Goal: Information Seeking & Learning: Learn about a topic

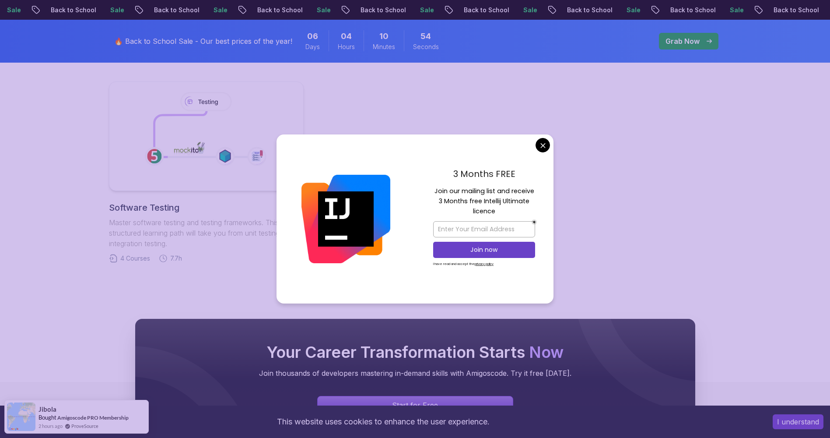
scroll to position [428, 0]
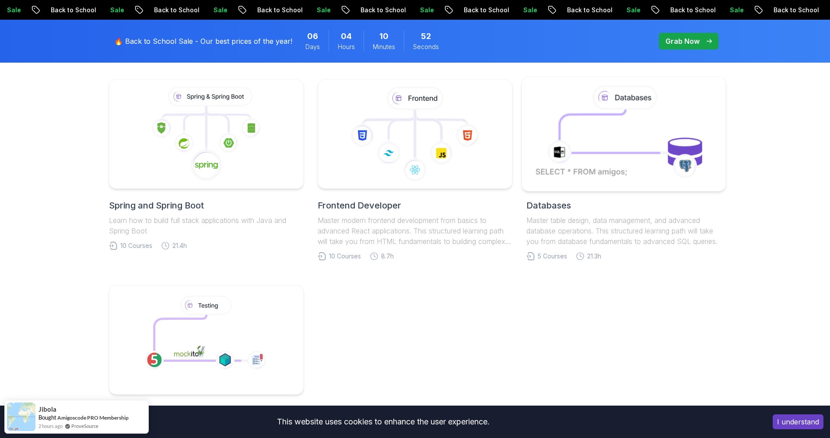
click at [543, 147] on body "Sale Back to School Sale Back to School Sale Back to School Sale Back to School…" at bounding box center [415, 253] width 830 height 1363
click at [415, 147] on icon at bounding box center [415, 136] width 0 height 54
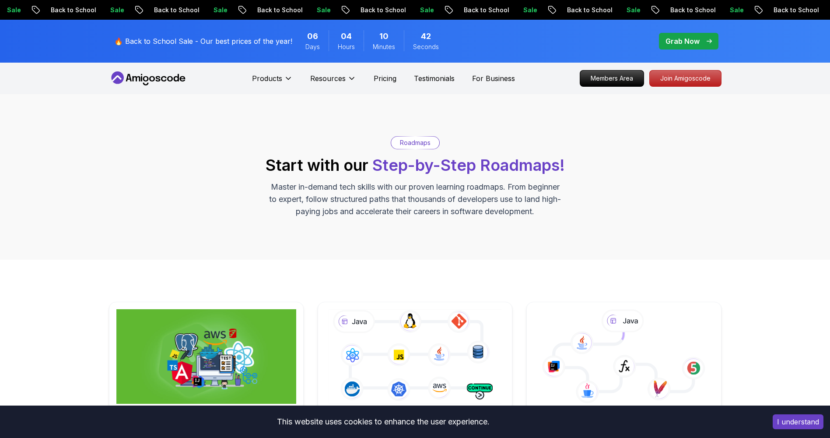
click at [367, 152] on div "Roadmaps Start with our Step-by-Step Roadmaps! Master in-demand tech skills wit…" at bounding box center [415, 176] width 613 height 81
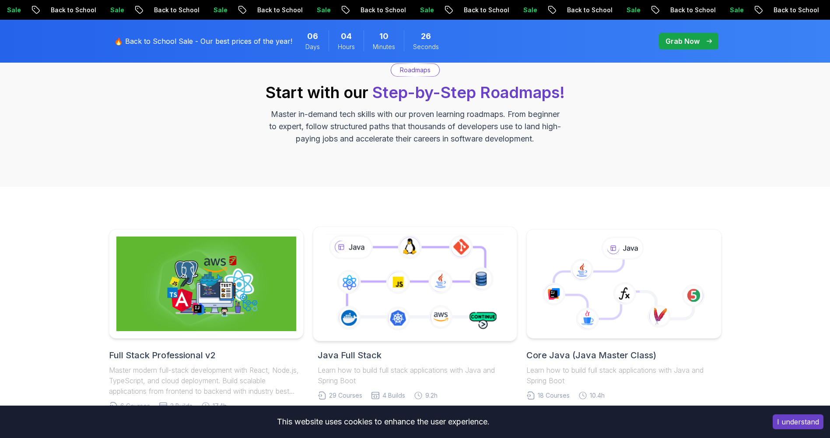
click at [381, 279] on icon at bounding box center [415, 283] width 185 height 103
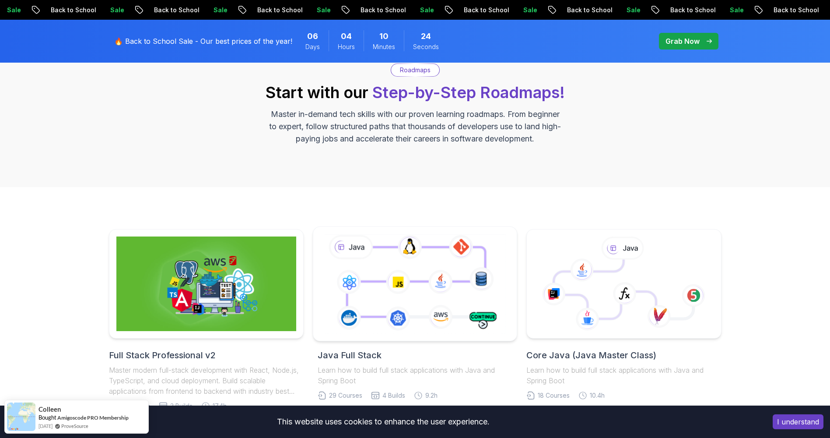
click at [381, 279] on icon at bounding box center [415, 283] width 185 height 103
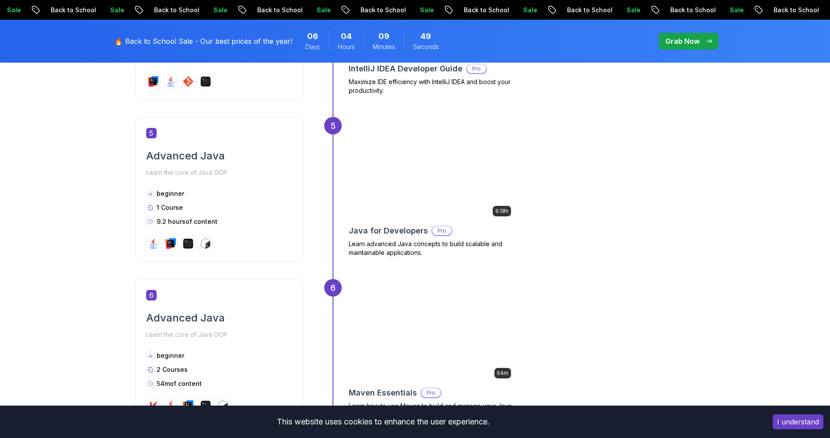
scroll to position [1191, 0]
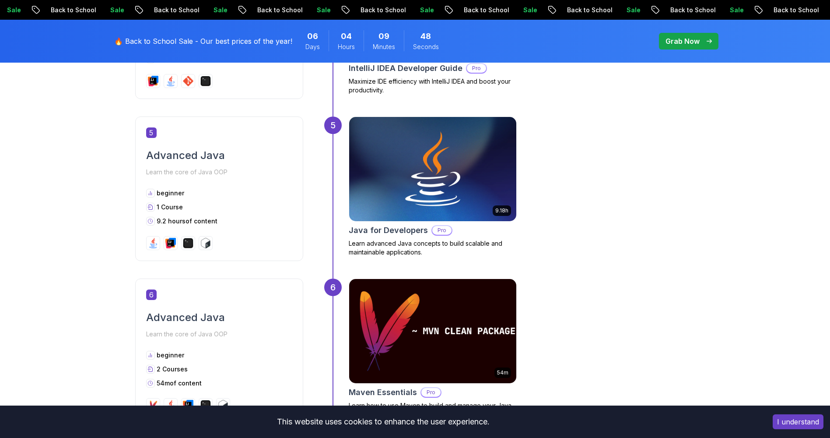
click at [407, 152] on img at bounding box center [432, 169] width 167 height 104
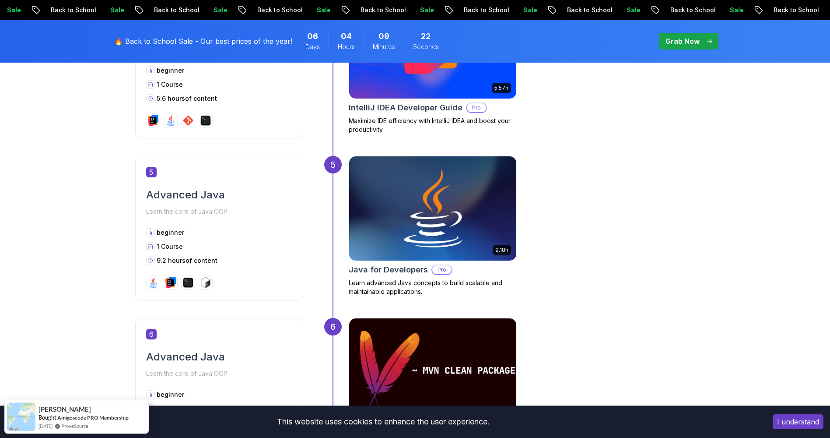
scroll to position [1143, 0]
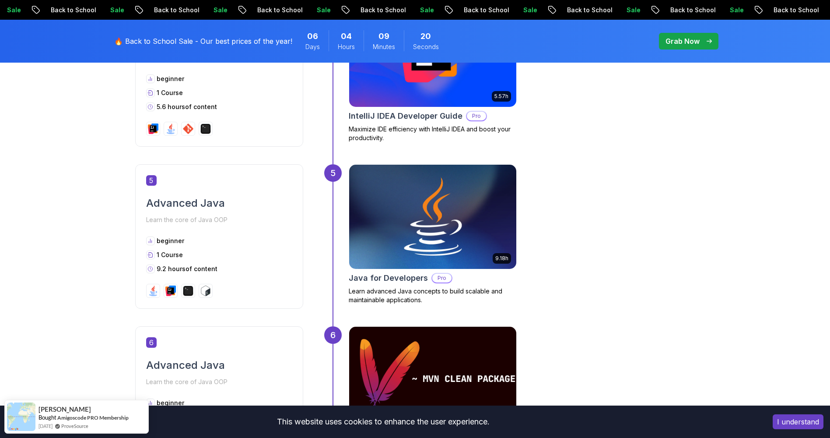
click at [355, 279] on h2 "Java for Developers" at bounding box center [388, 278] width 79 height 12
drag, startPoint x: 355, startPoint y: 279, endPoint x: 399, endPoint y: 279, distance: 43.3
click at [399, 279] on h2 "Java for Developers" at bounding box center [388, 278] width 79 height 12
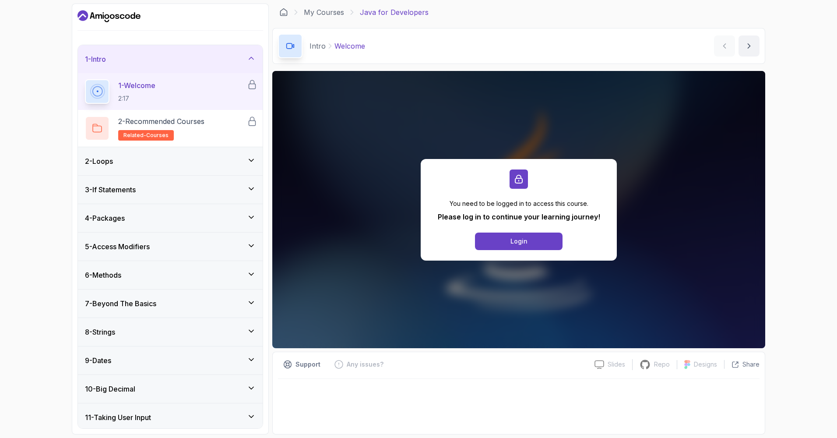
click at [391, 4] on div "My Courses Java for Developers" at bounding box center [518, 13] width 493 height 18
drag, startPoint x: 391, startPoint y: 4, endPoint x: 353, endPoint y: 15, distance: 39.6
click at [353, 15] on div "My Courses Java for Developers" at bounding box center [518, 13] width 493 height 18
copy p "Java for Developers"
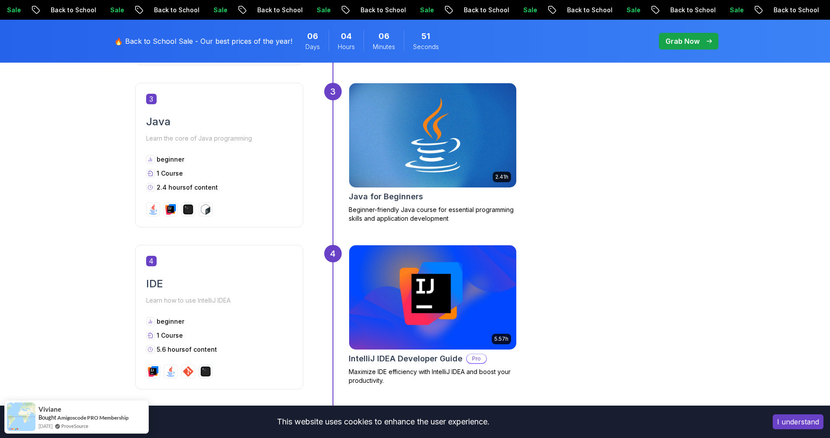
scroll to position [901, 0]
click at [445, 107] on img at bounding box center [432, 134] width 175 height 109
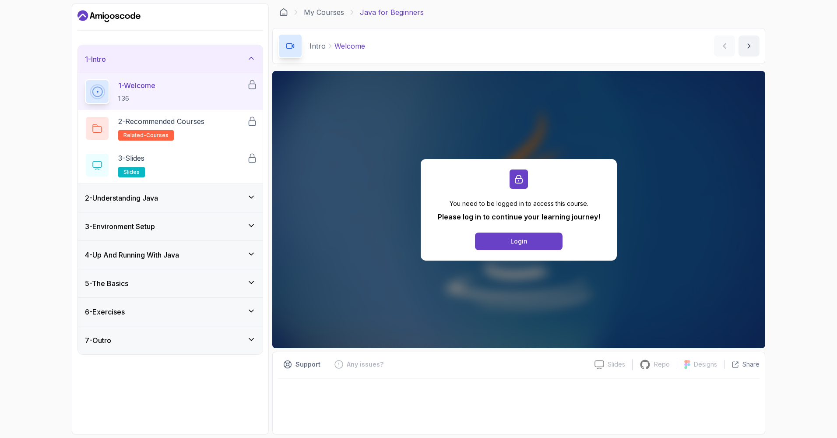
click at [167, 208] on div "2 - Understanding Java" at bounding box center [170, 198] width 185 height 28
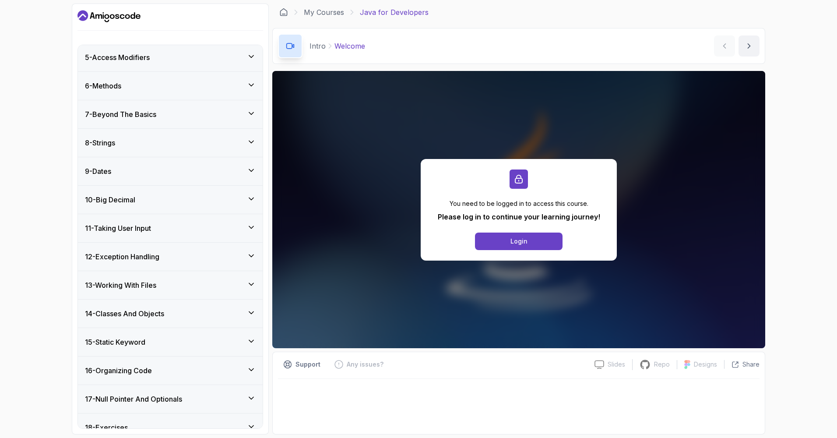
scroll to position [231, 0]
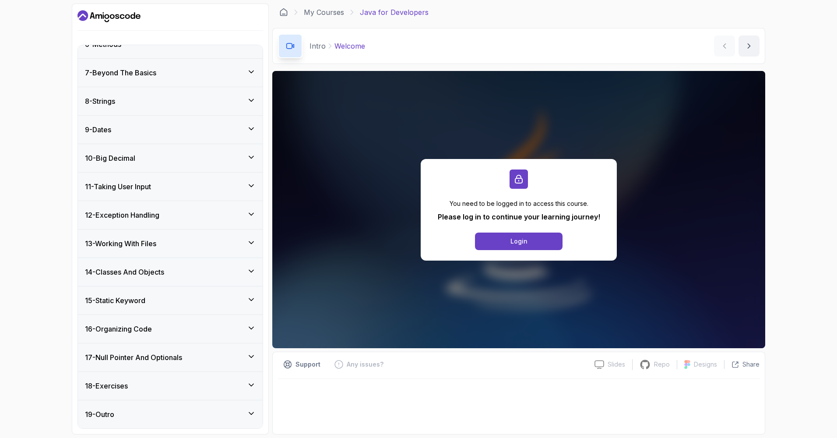
click at [253, 241] on icon at bounding box center [251, 242] width 4 height 2
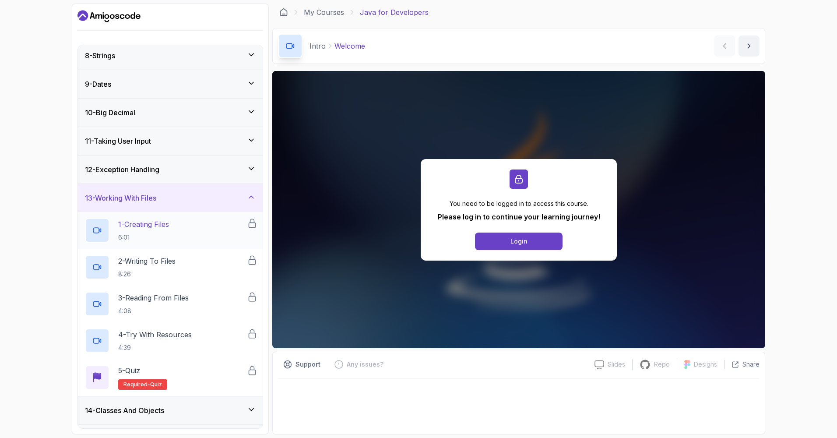
scroll to position [0, 0]
